Goal: Transaction & Acquisition: Book appointment/travel/reservation

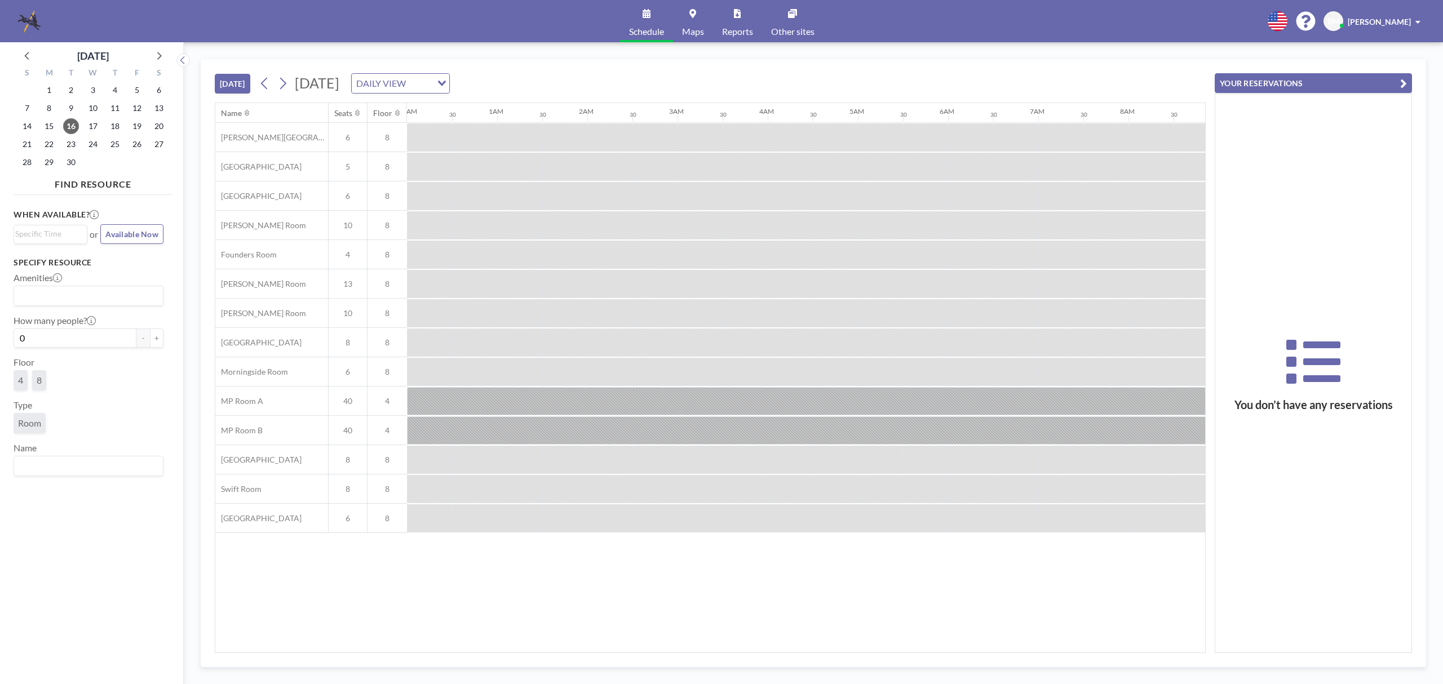
scroll to position [0, 1037]
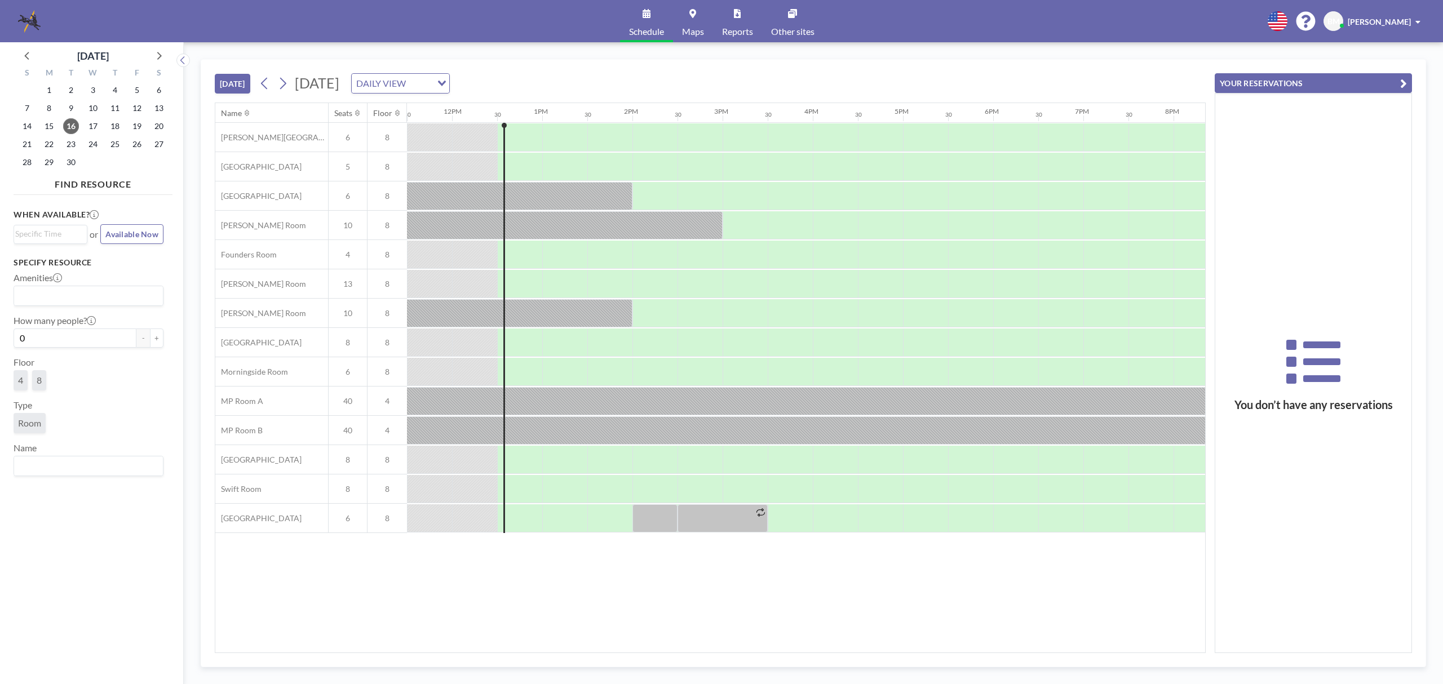
click at [937, 70] on div "[DATE] [DATE] DAILY VIEW Loading..." at bounding box center [710, 81] width 991 height 43
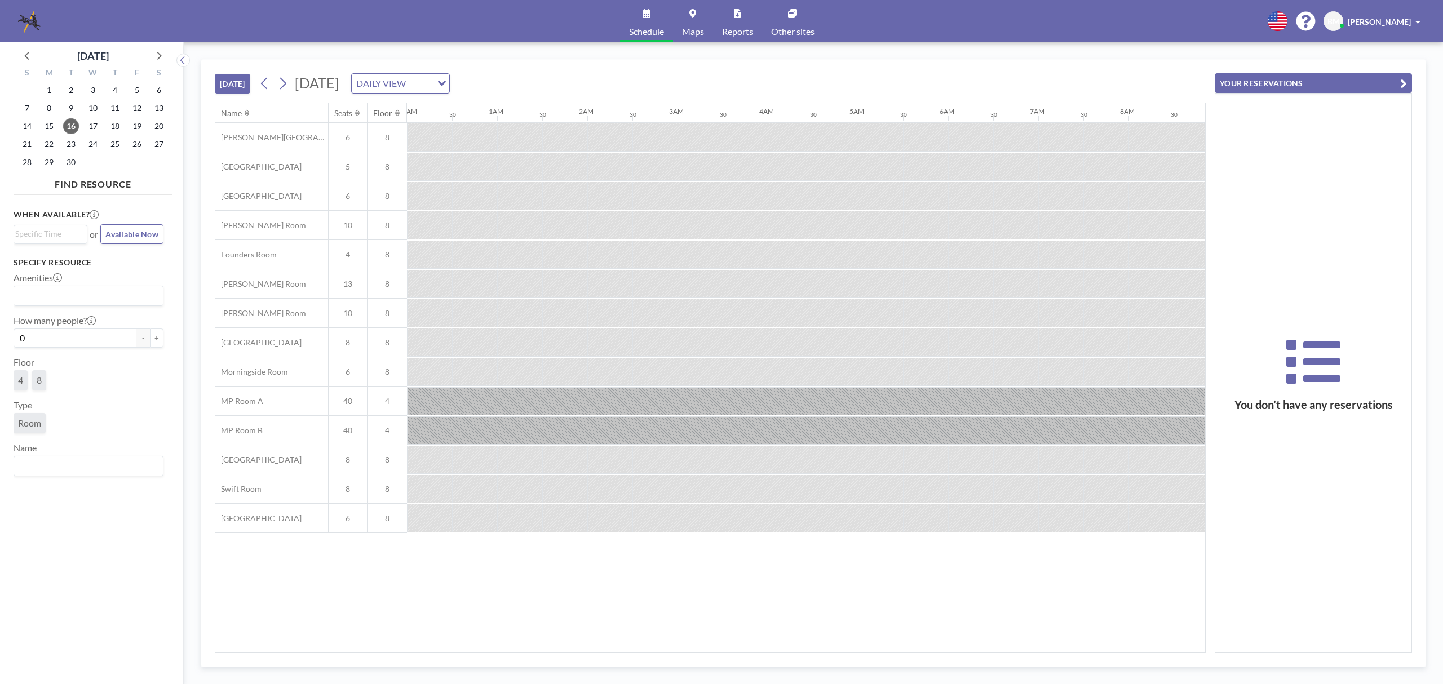
scroll to position [0, 1127]
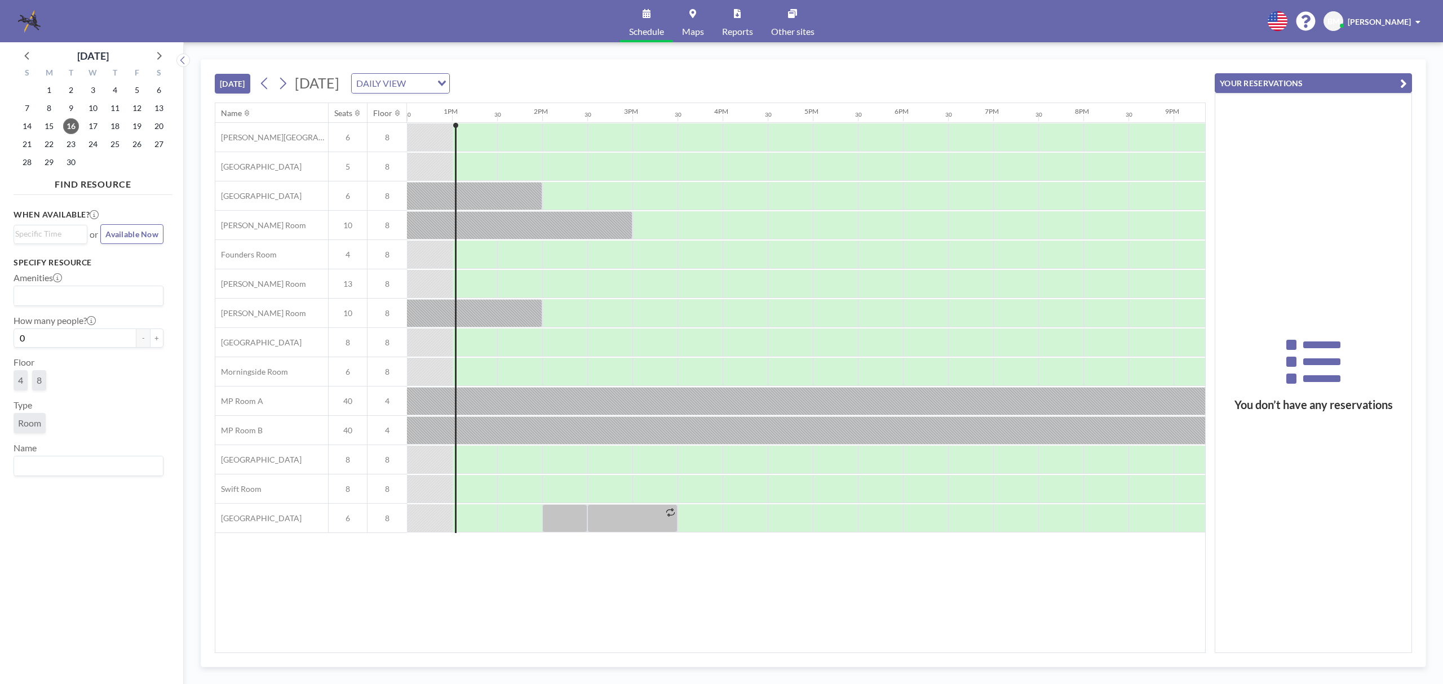
click at [1147, 79] on div "[DATE] [DATE] DAILY VIEW Loading..." at bounding box center [710, 81] width 991 height 43
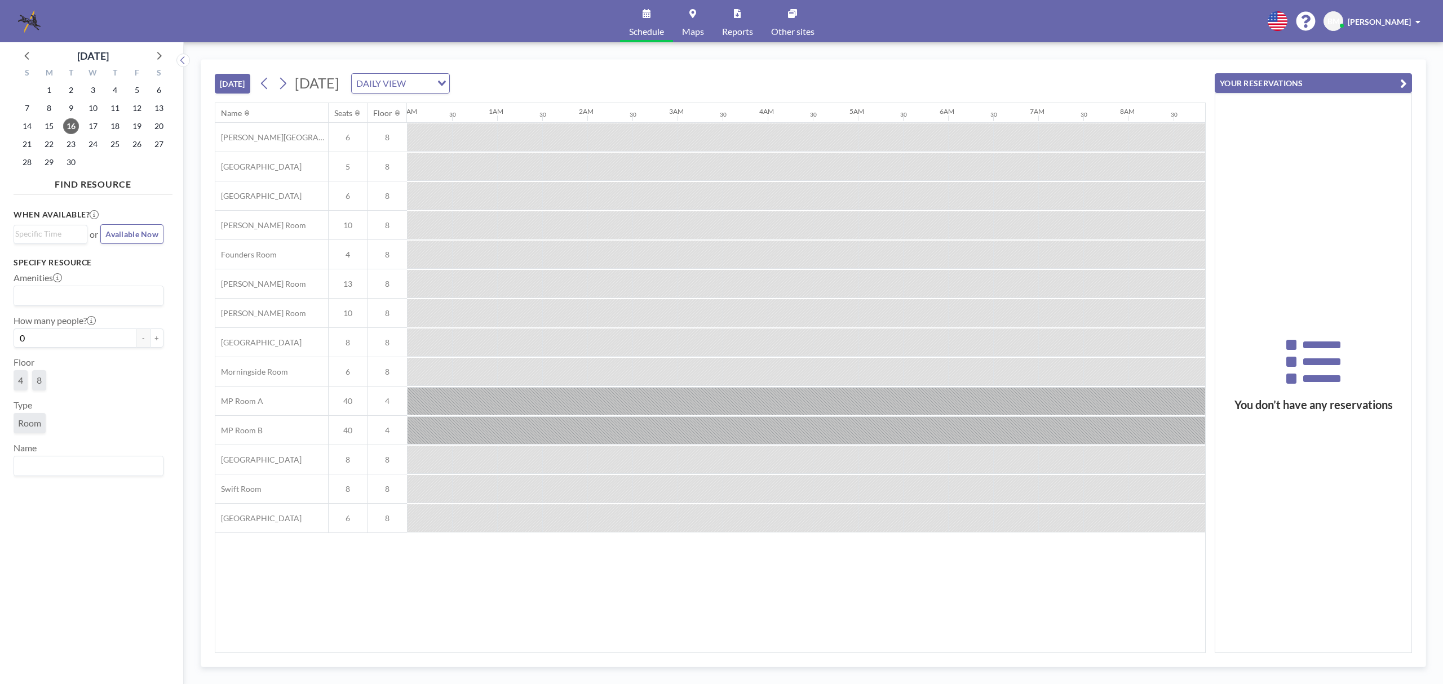
scroll to position [0, 1127]
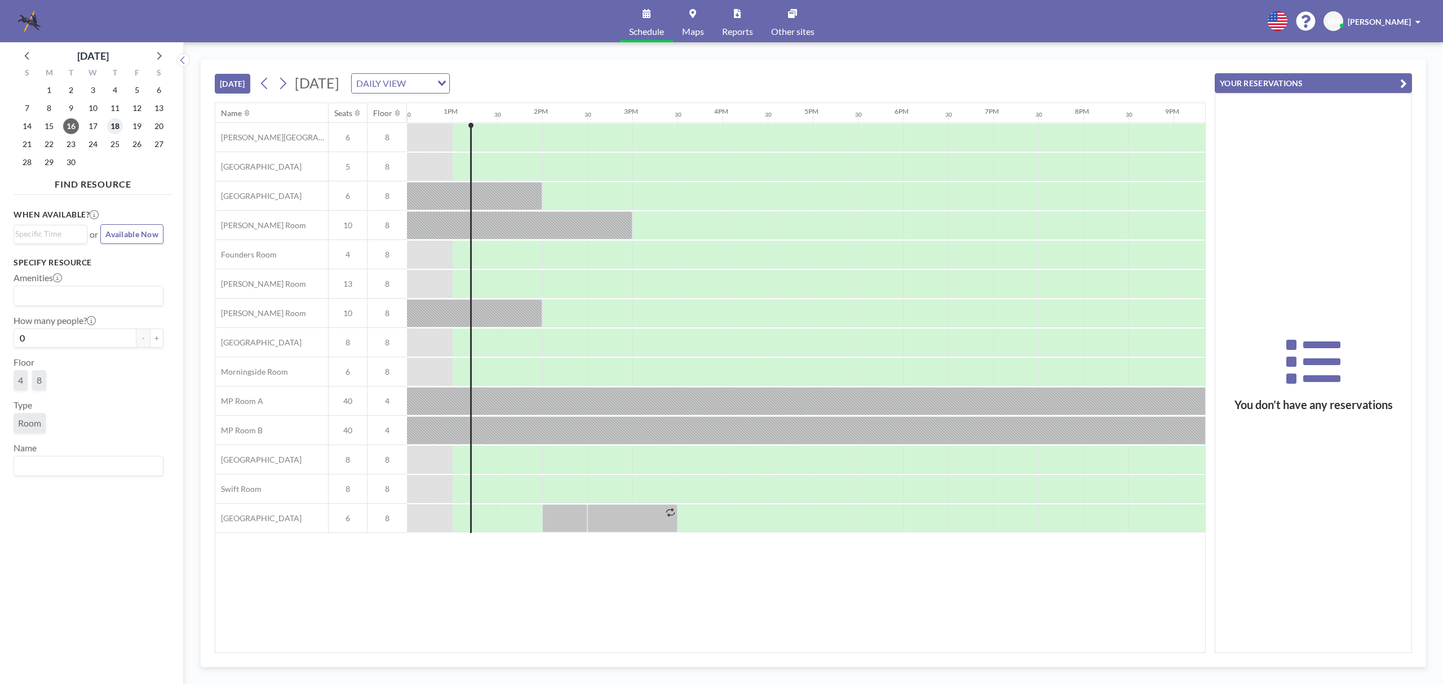
click at [115, 125] on span "18" at bounding box center [115, 126] width 16 height 16
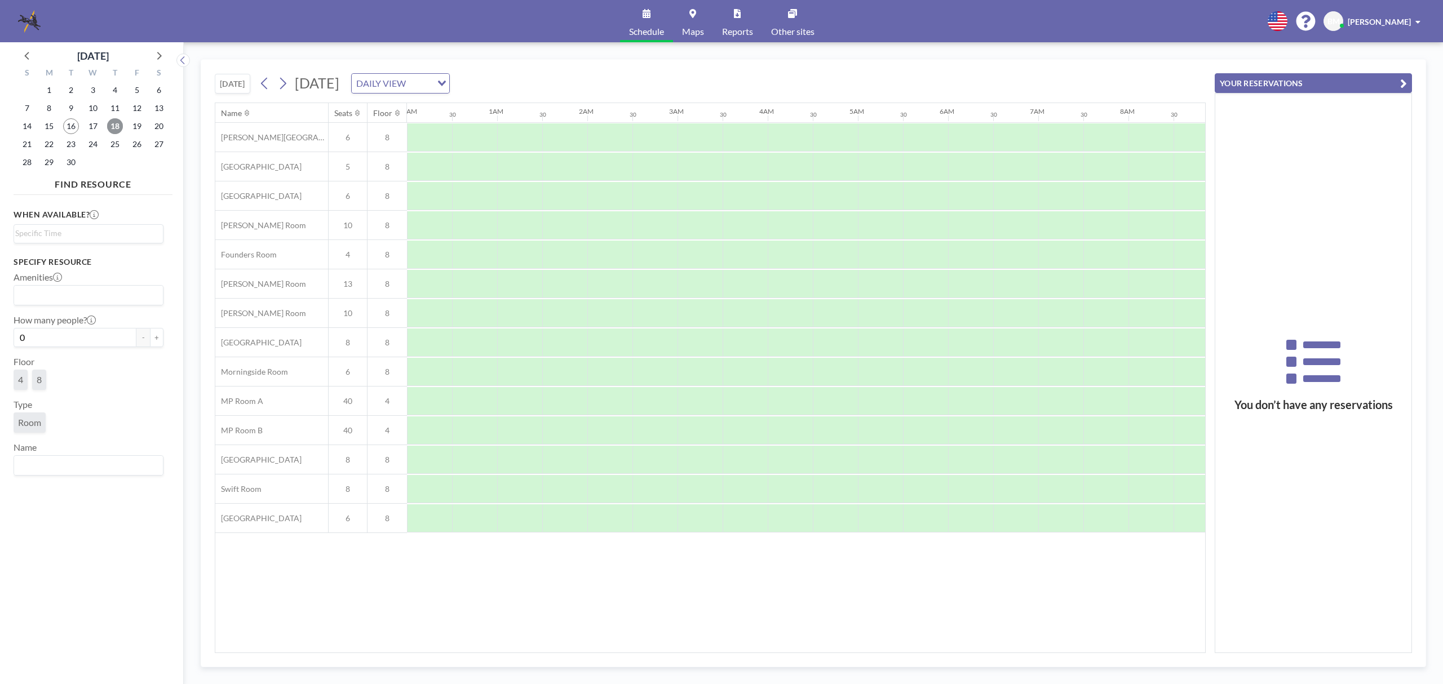
scroll to position [0, 676]
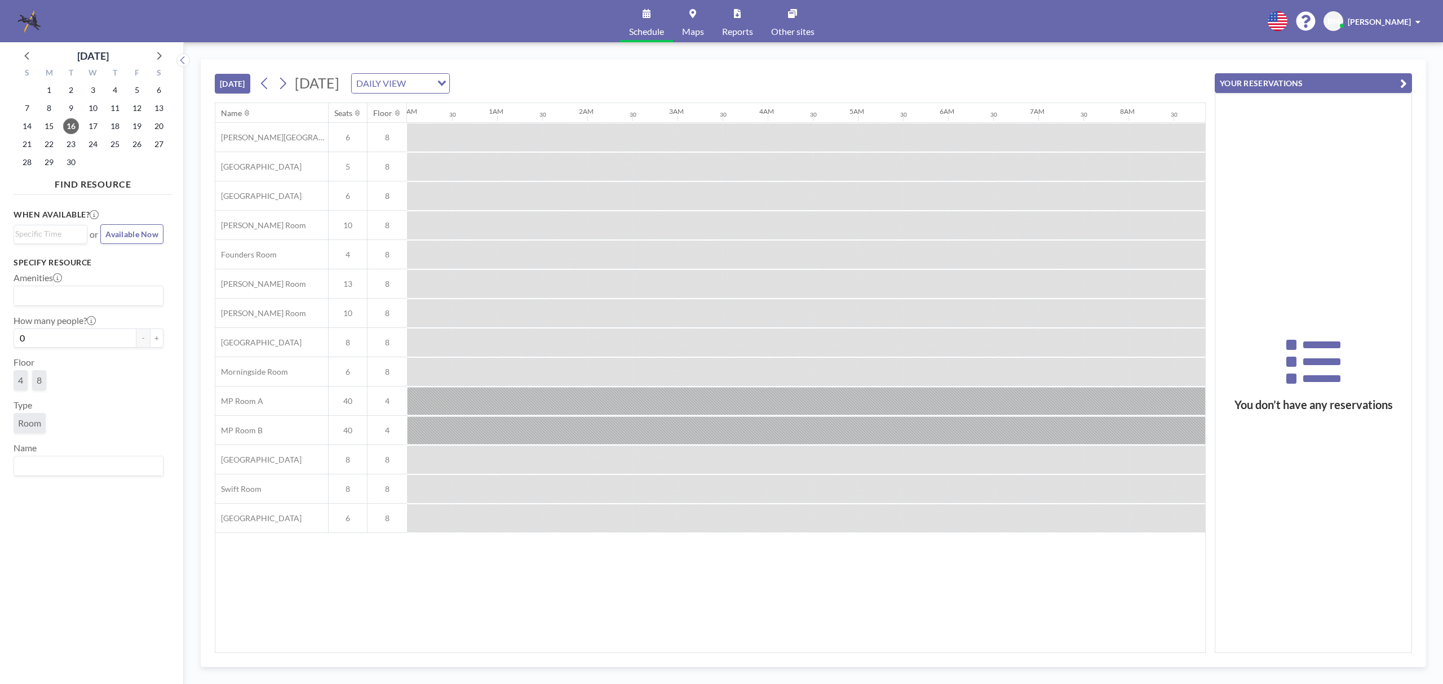
scroll to position [0, 1127]
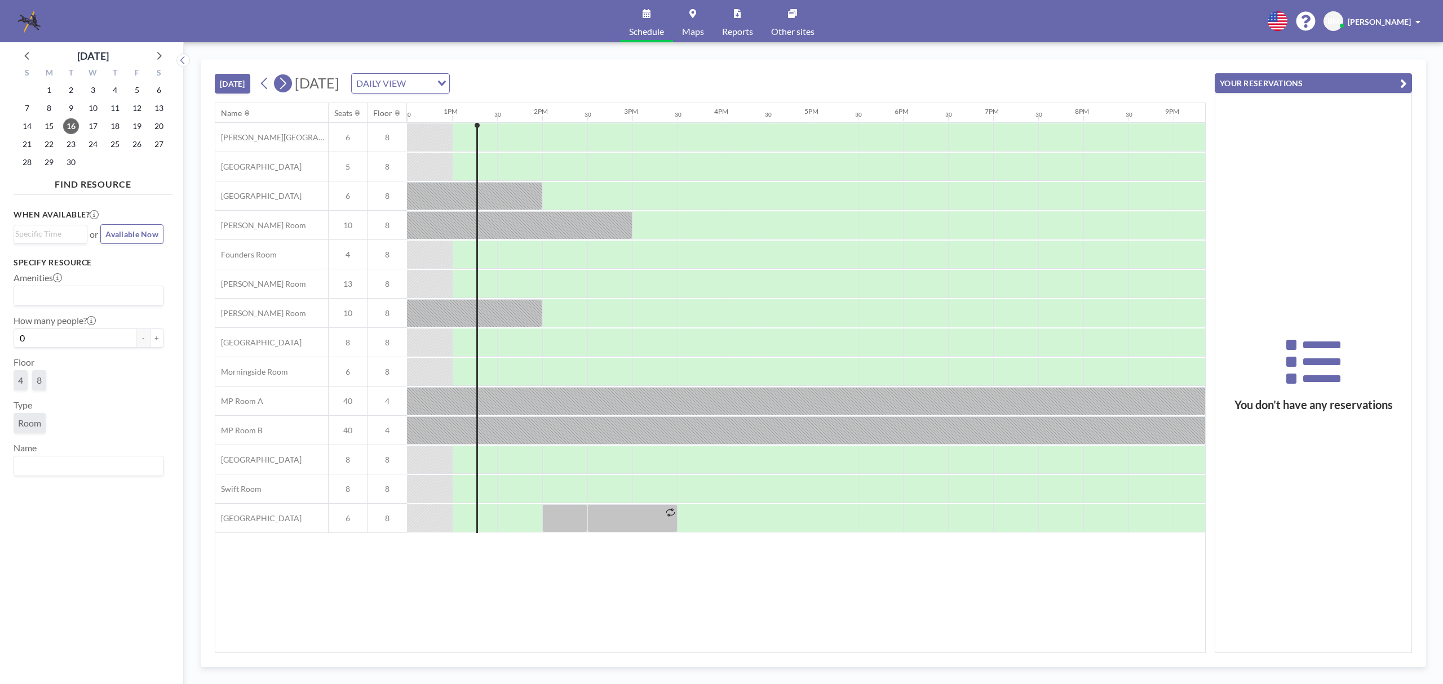
click at [286, 82] on icon at bounding box center [282, 83] width 11 height 17
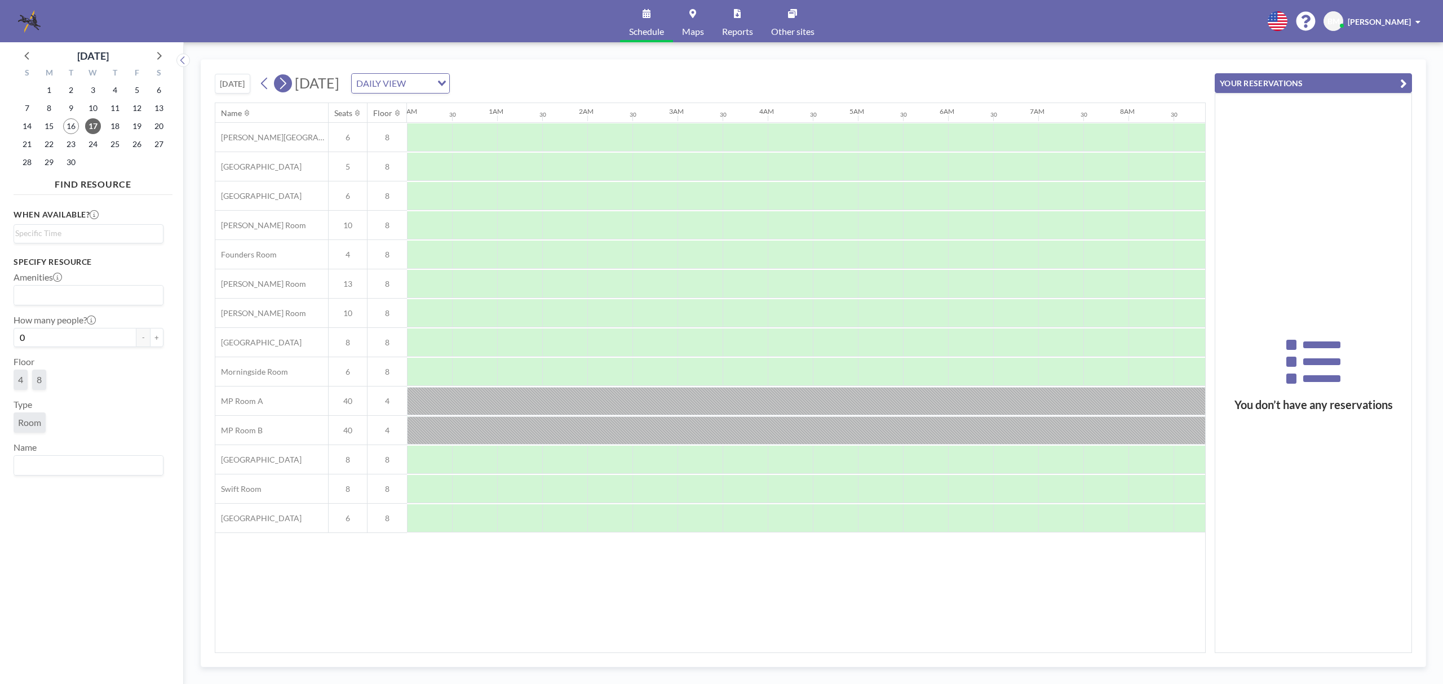
scroll to position [0, 676]
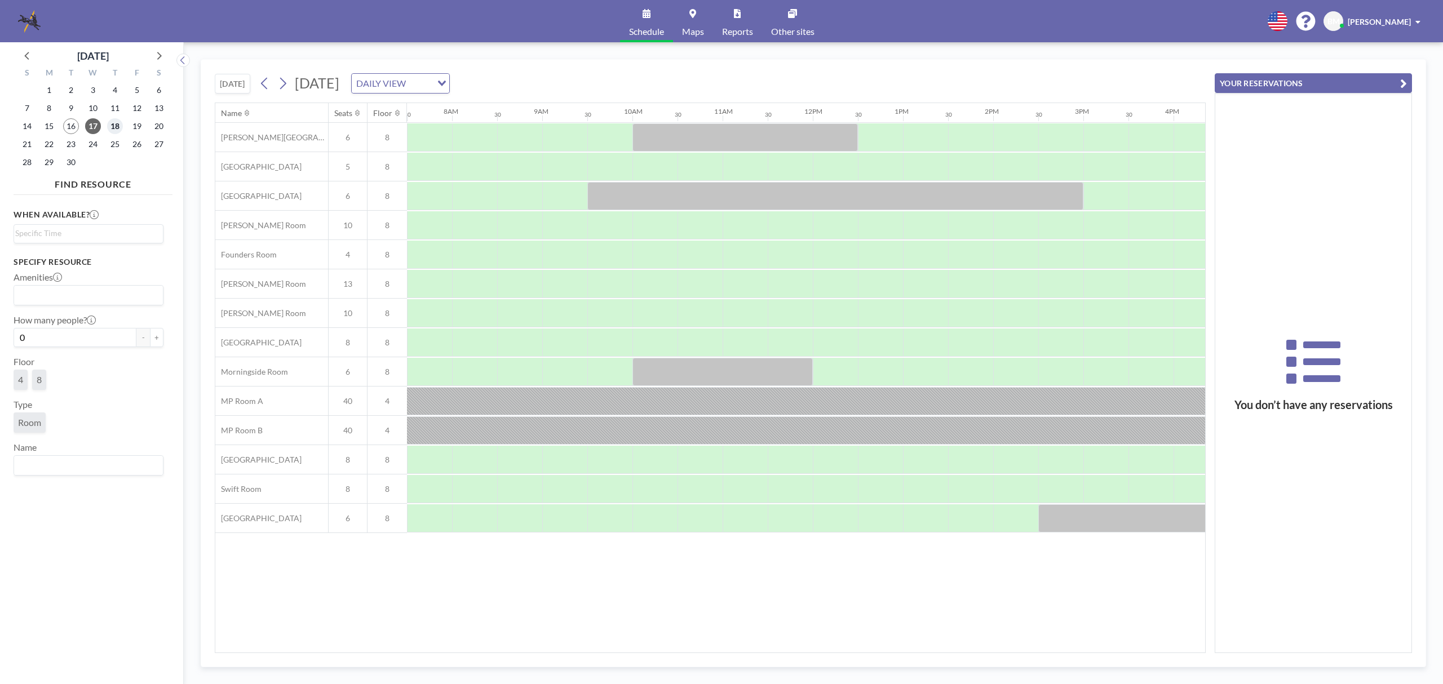
click at [114, 125] on span "18" at bounding box center [115, 126] width 16 height 16
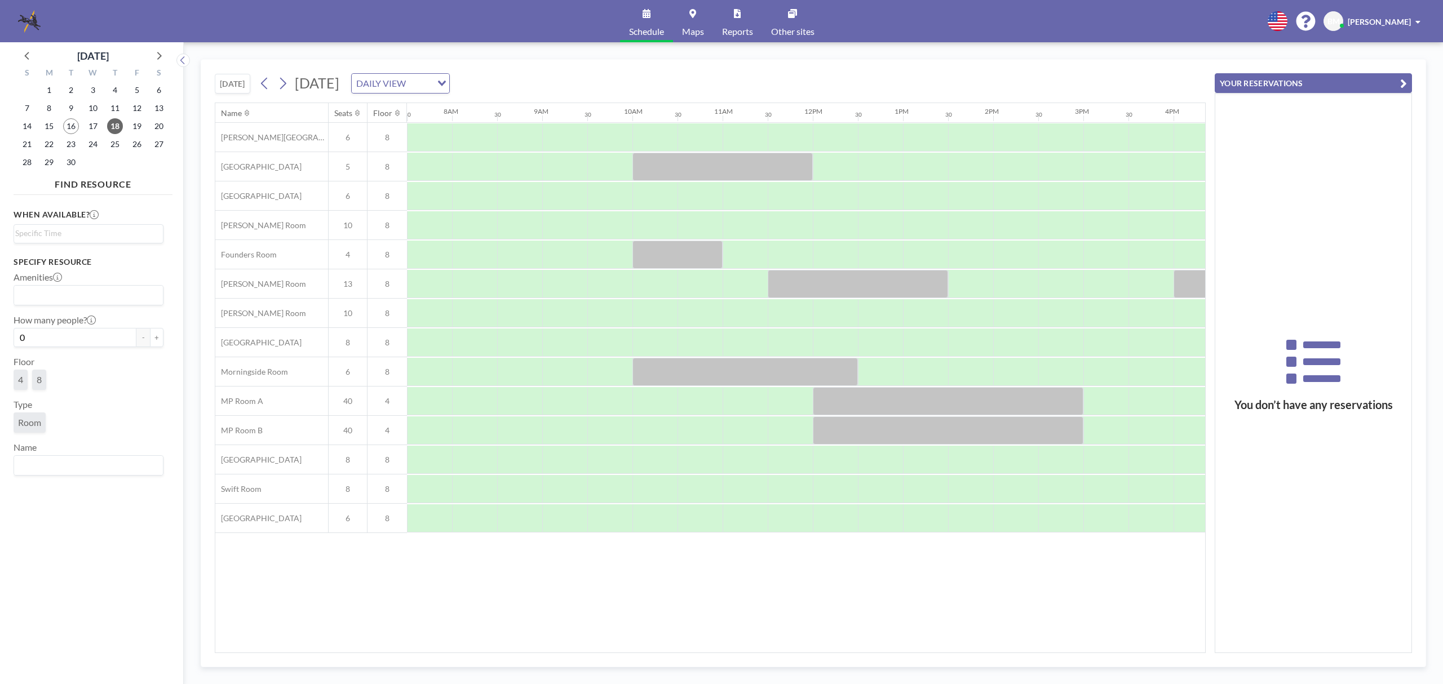
click at [1179, 68] on div "TODAY Thursday, September 18, 2025 DAILY VIEW Loading..." at bounding box center [710, 81] width 991 height 43
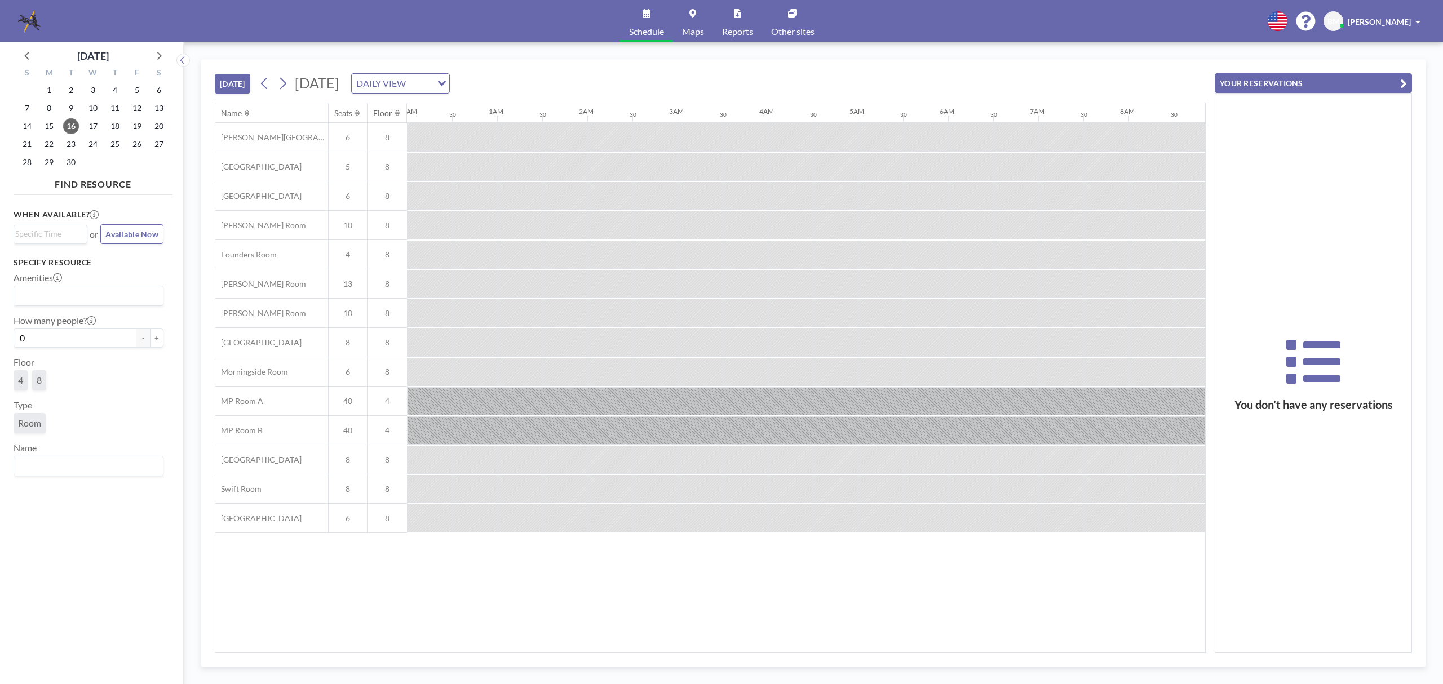
scroll to position [0, 1172]
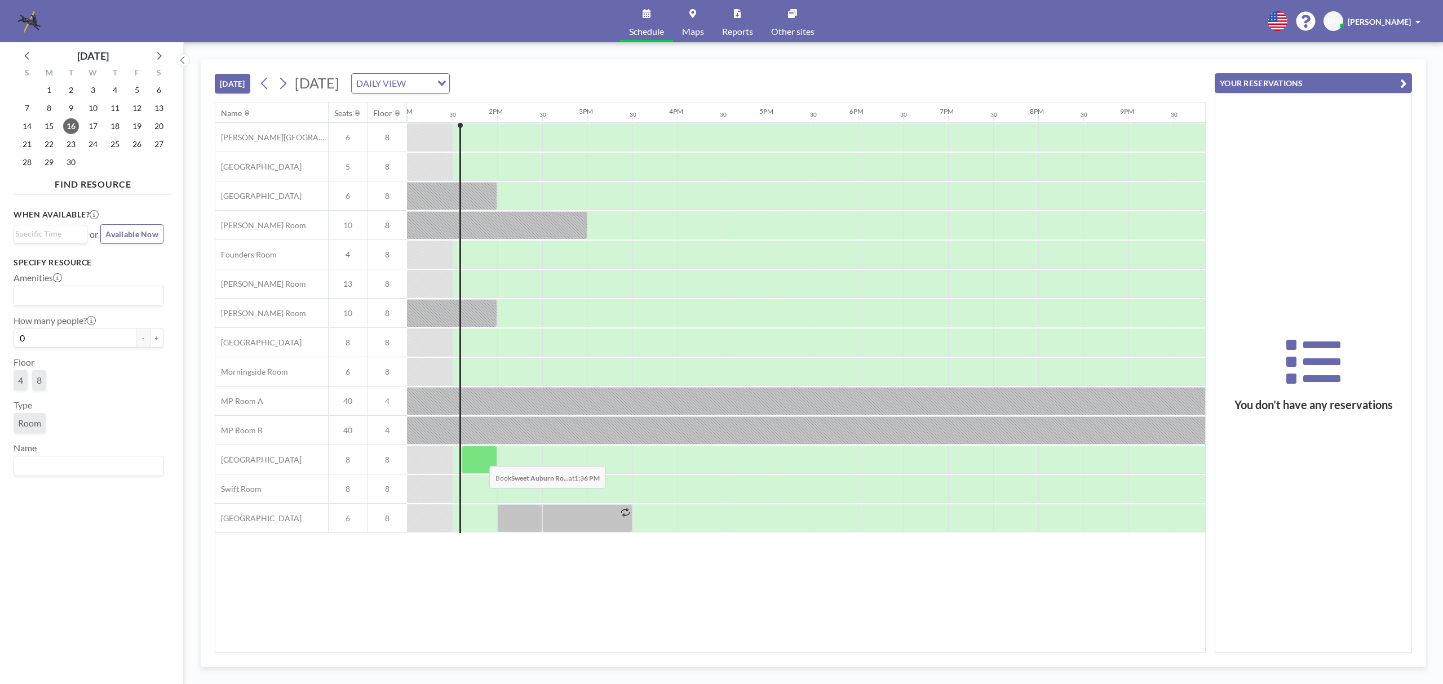
click at [480, 459] on div at bounding box center [480, 460] width 36 height 28
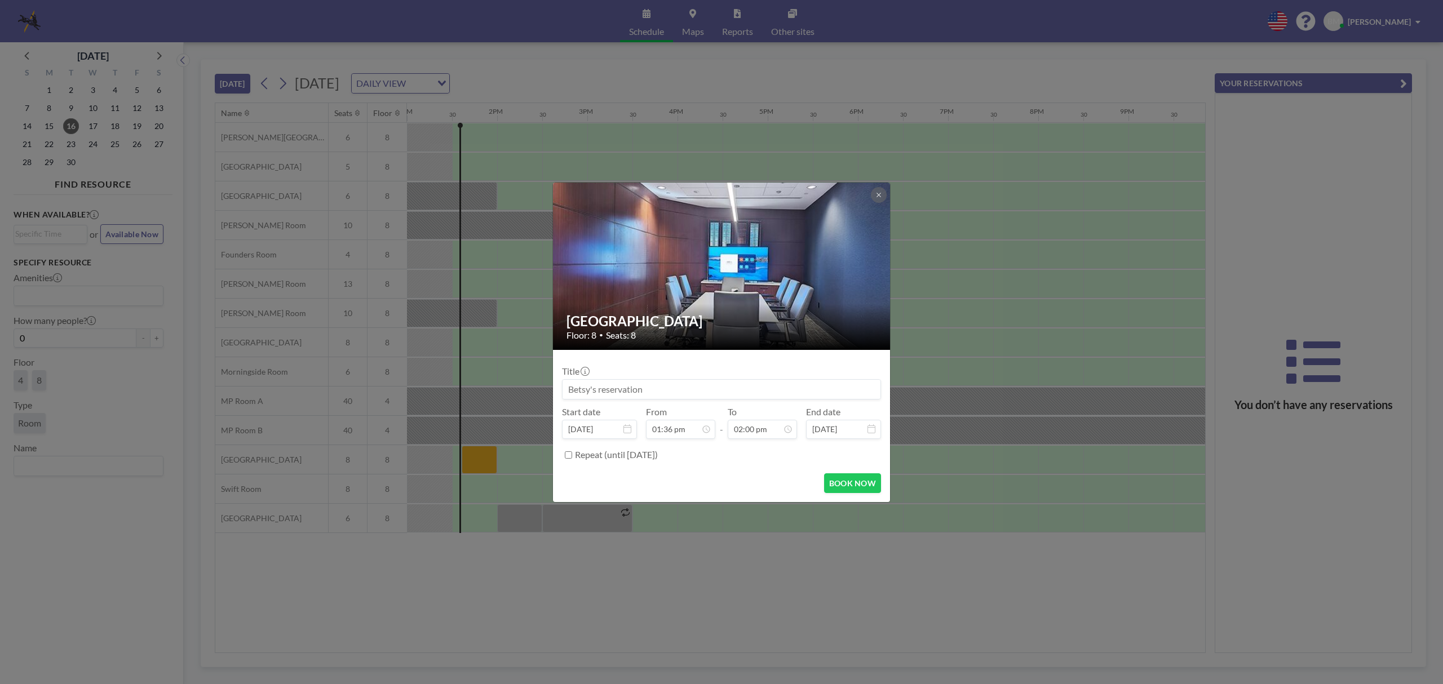
click at [775, 386] on input at bounding box center [722, 389] width 318 height 19
click at [751, 431] on input "02:00 pm" at bounding box center [762, 429] width 69 height 19
click at [750, 431] on input "02:00 pm" at bounding box center [762, 429] width 69 height 19
type input "02:15 pm"
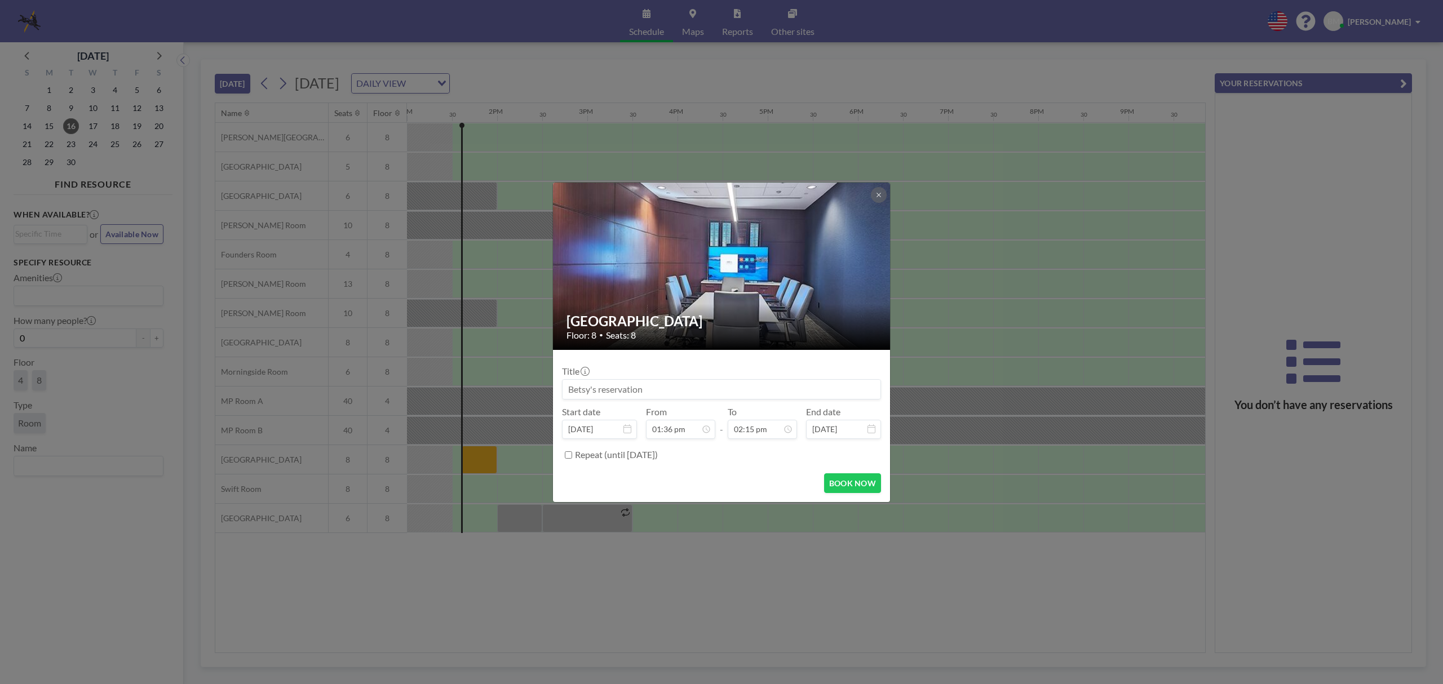
click at [530, 600] on div "Sweet Auburn Room Floor: 8 • Seats: 8 Title Start date [DATE] From 01:36 pm - T…" at bounding box center [721, 342] width 1443 height 684
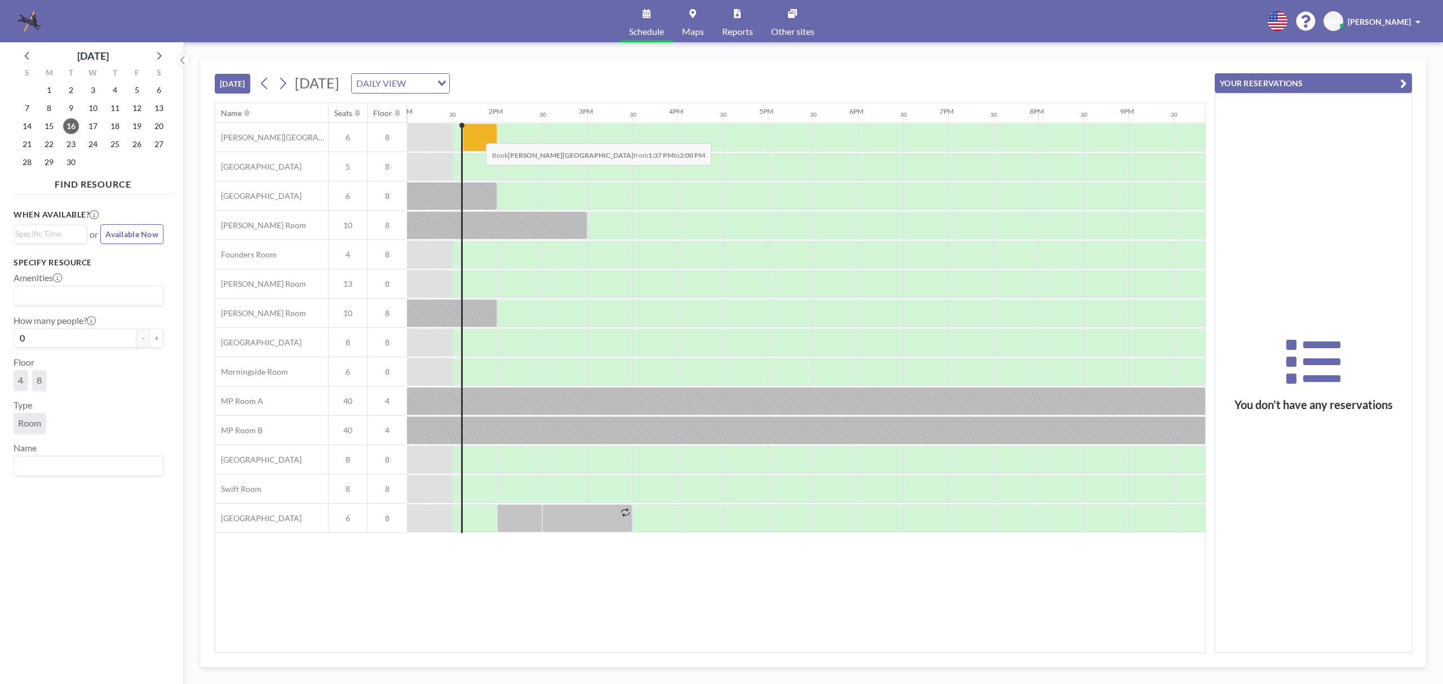
click at [477, 136] on div at bounding box center [480, 137] width 34 height 28
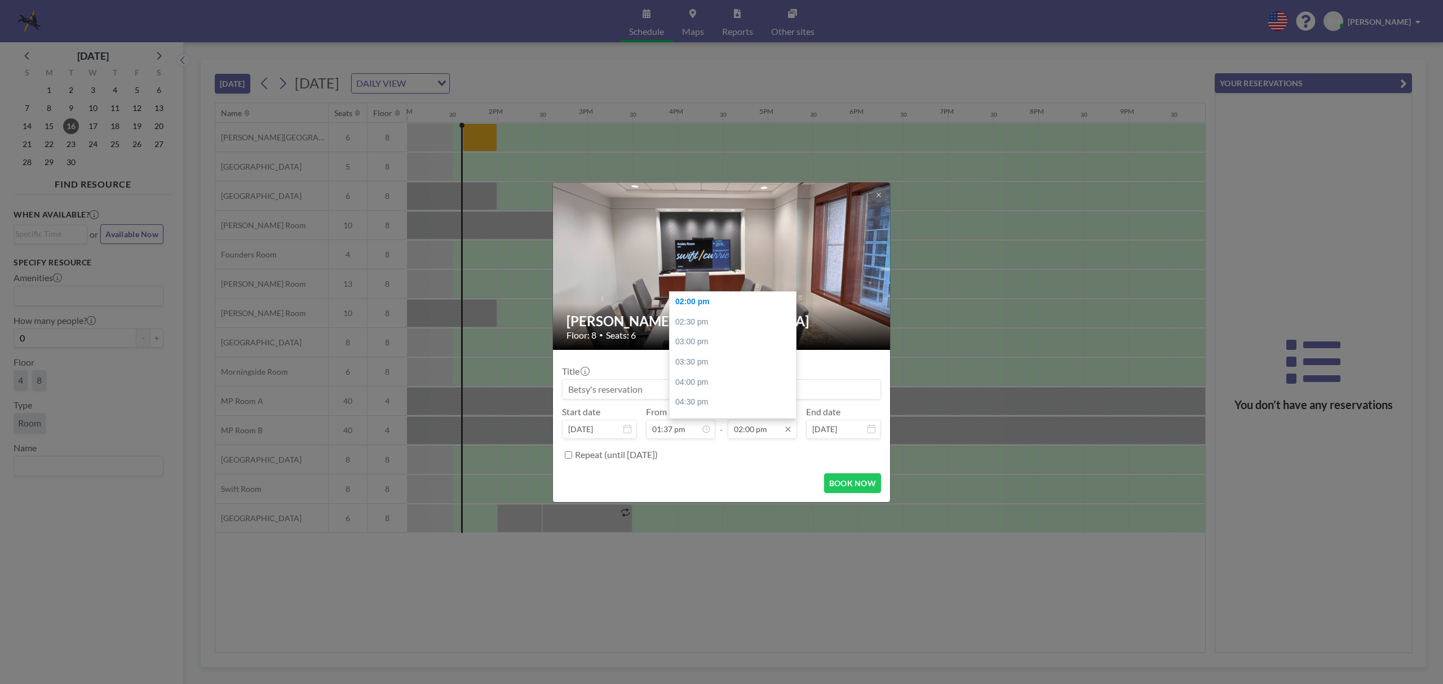
click at [751, 430] on input "02:00 pm" at bounding box center [762, 429] width 69 height 19
click at [751, 431] on input "02:00 pm" at bounding box center [762, 429] width 69 height 19
click at [752, 430] on input "02:00 pm" at bounding box center [762, 429] width 69 height 19
type input "02:15 pm"
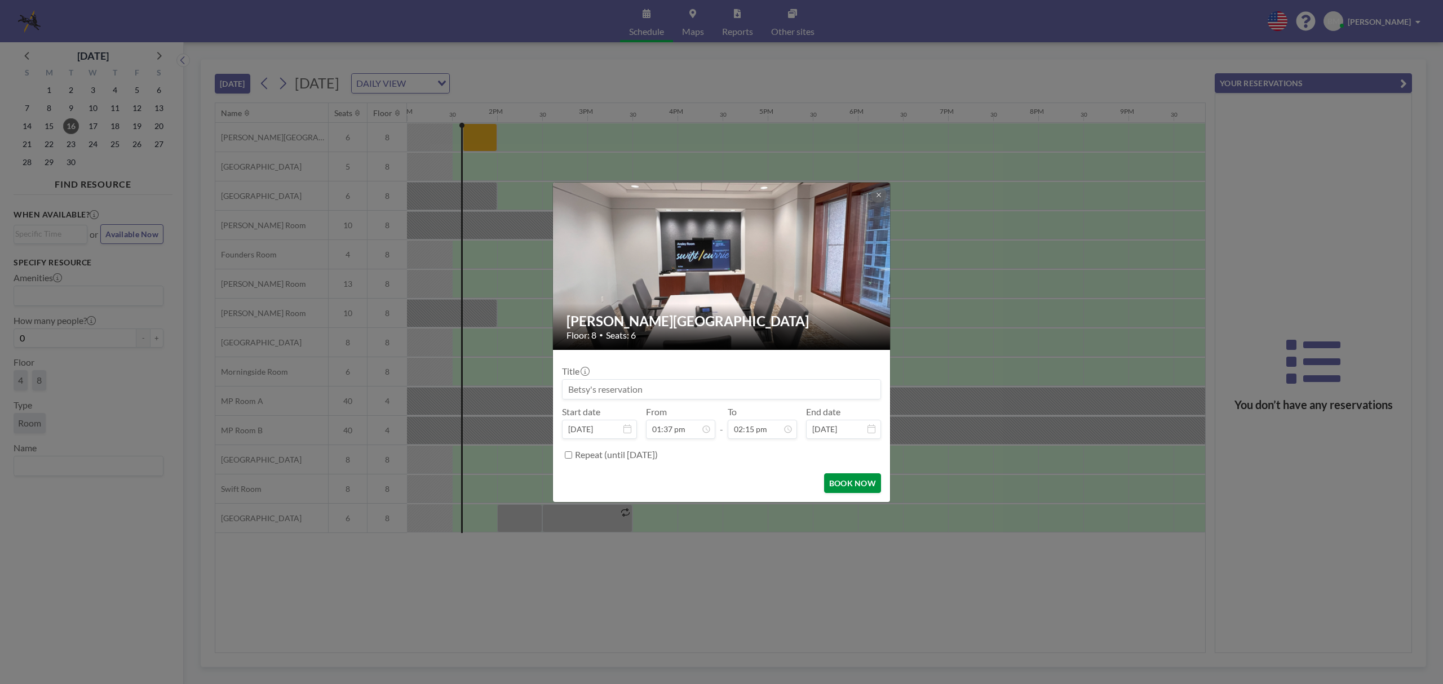
click at [853, 481] on button "BOOK NOW" at bounding box center [852, 484] width 57 height 20
